Goal: Task Accomplishment & Management: Manage account settings

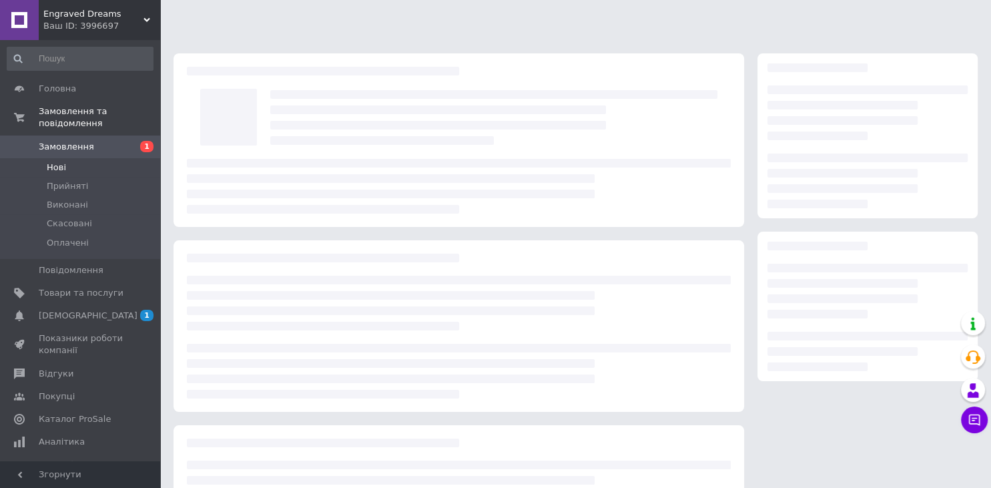
click at [69, 159] on li "Нові" at bounding box center [80, 167] width 160 height 19
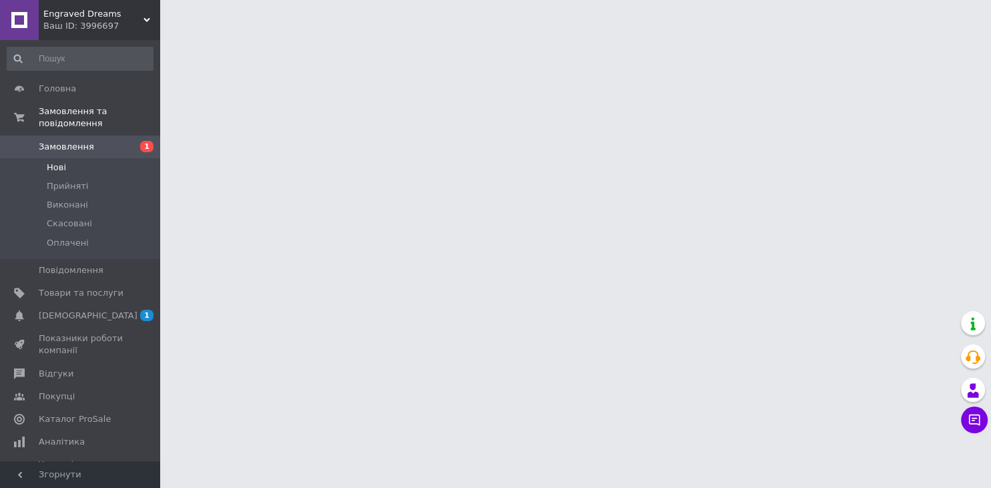
click at [67, 158] on li "Нові" at bounding box center [80, 167] width 160 height 19
click at [61, 161] on span "Нові" at bounding box center [56, 167] width 19 height 12
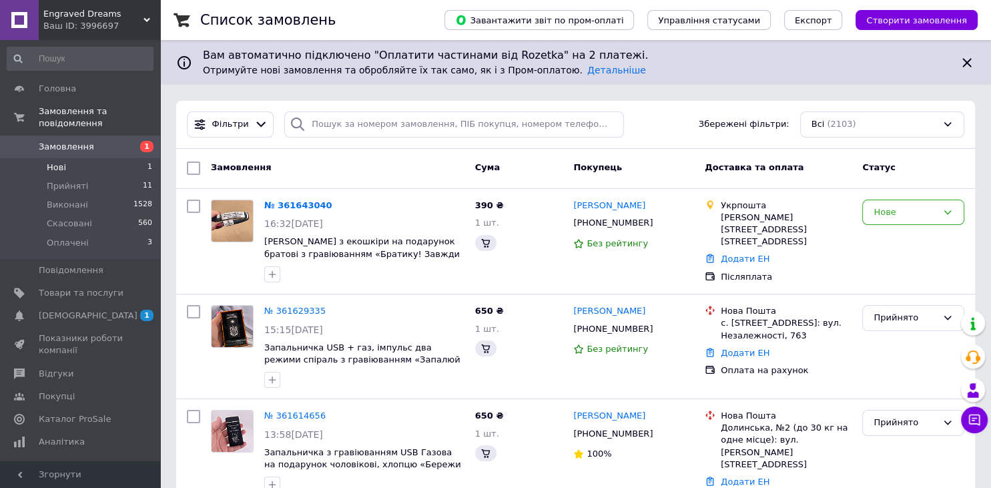
click at [61, 161] on span "Нові" at bounding box center [56, 167] width 19 height 12
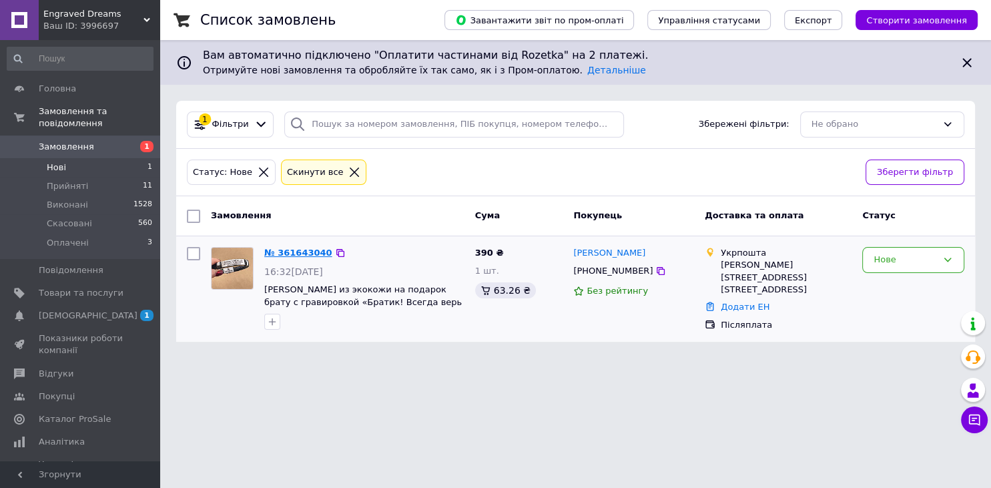
click at [294, 250] on link "№ 361643040" at bounding box center [298, 252] width 68 height 10
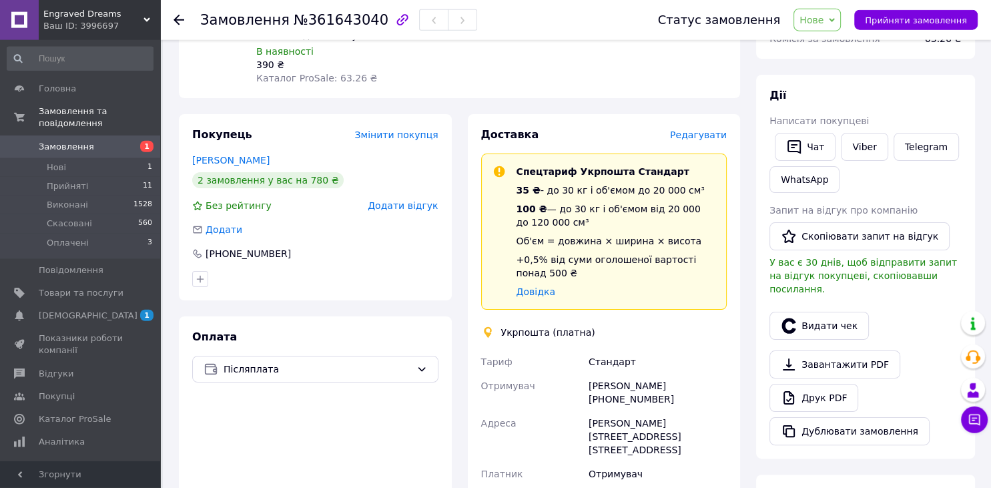
scroll to position [211, 0]
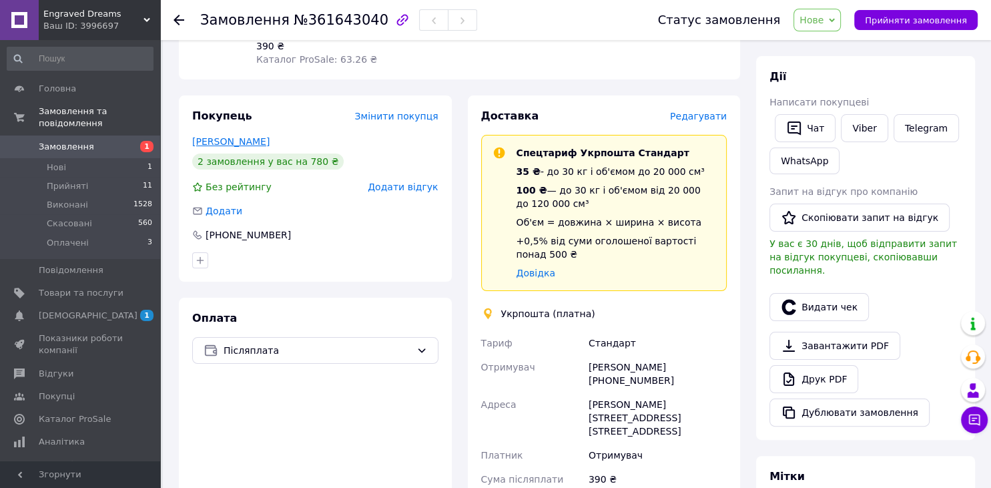
click at [237, 136] on link "Танасійчук Любов" at bounding box center [230, 141] width 77 height 11
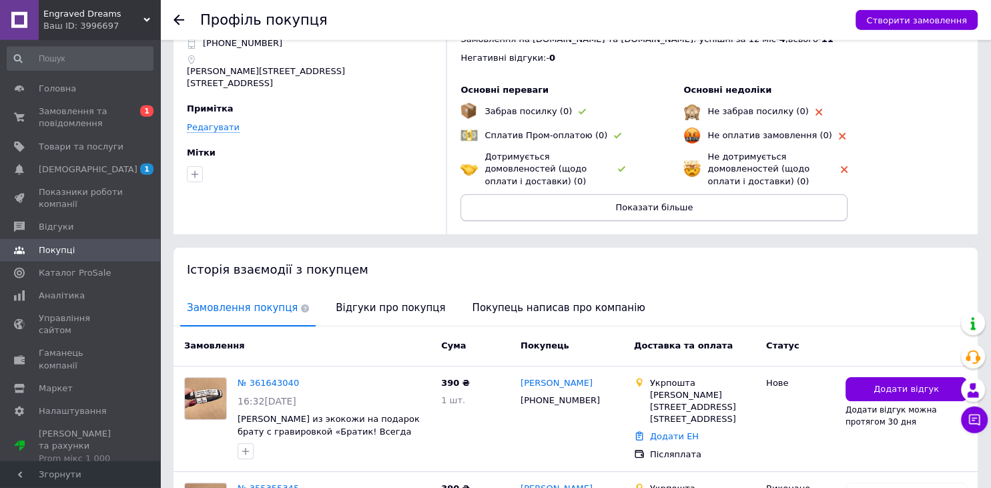
scroll to position [195, 0]
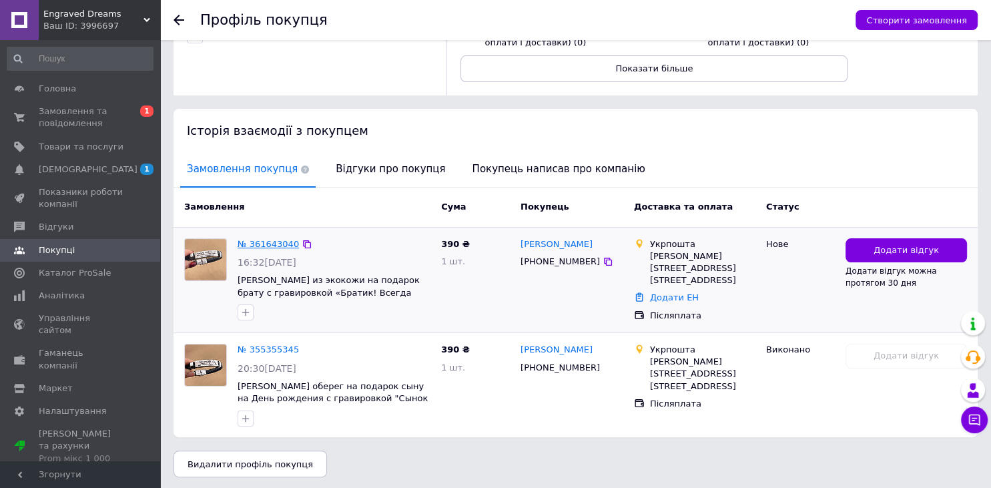
click at [271, 241] on link "№ 361643040" at bounding box center [267, 244] width 61 height 10
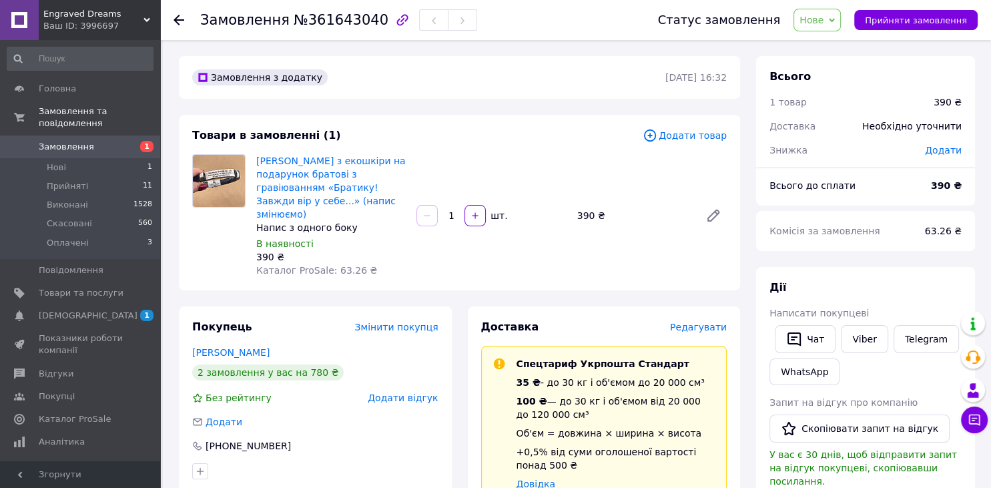
click at [841, 28] on span "Нове" at bounding box center [816, 20] width 47 height 23
click at [841, 49] on li "Прийнято" at bounding box center [824, 47] width 61 height 20
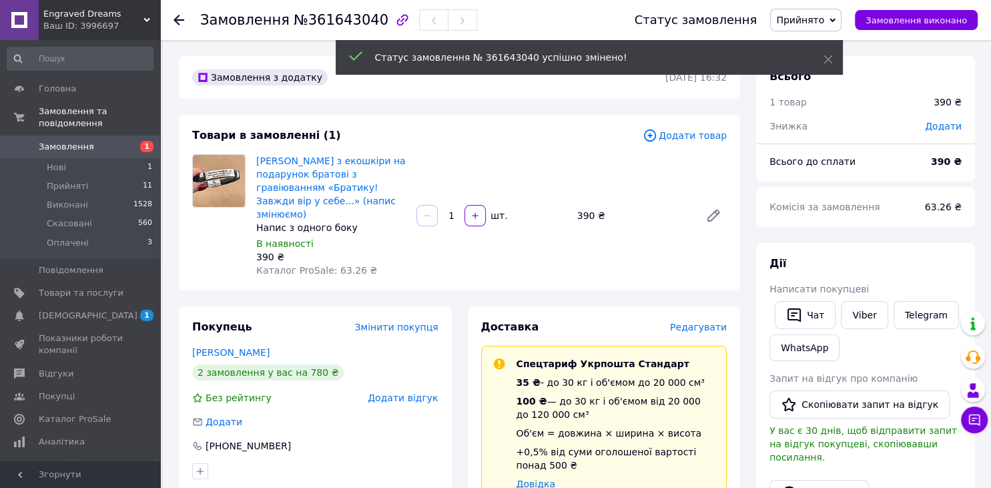
drag, startPoint x: 823, startPoint y: 60, endPoint x: 827, endPoint y: 67, distance: 8.4
click at [823, 60] on div "Статус замовлення № 361643040 успішно змінено!" at bounding box center [589, 57] width 507 height 35
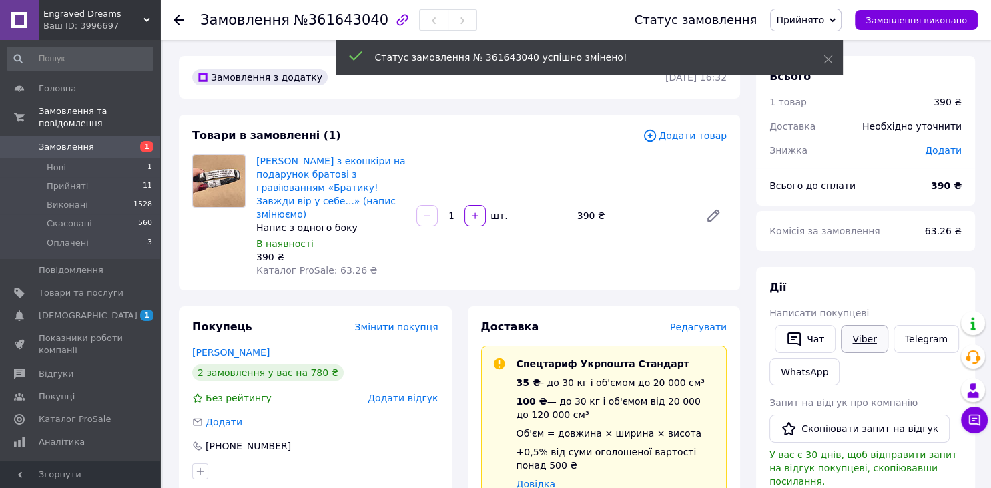
click at [864, 333] on link "Viber" at bounding box center [864, 339] width 47 height 28
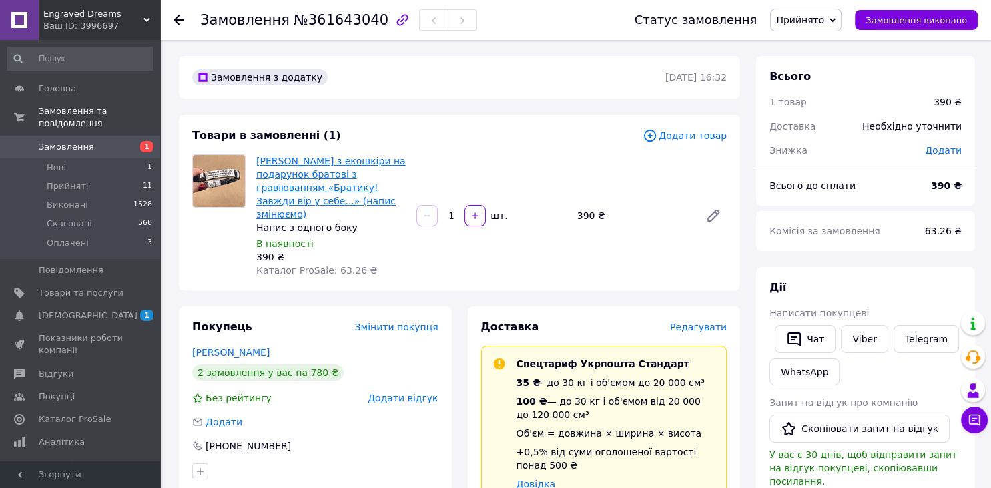
click at [358, 159] on link "Браслет з екошкіри на подарунок братові з гравіюванням «Братику! Завжди вір у с…" at bounding box center [330, 187] width 149 height 64
